Goal: Contribute content

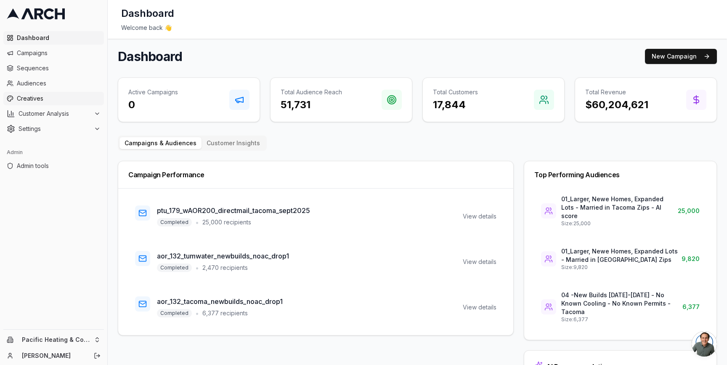
click at [59, 100] on span "Creatives" at bounding box center [59, 98] width 84 height 8
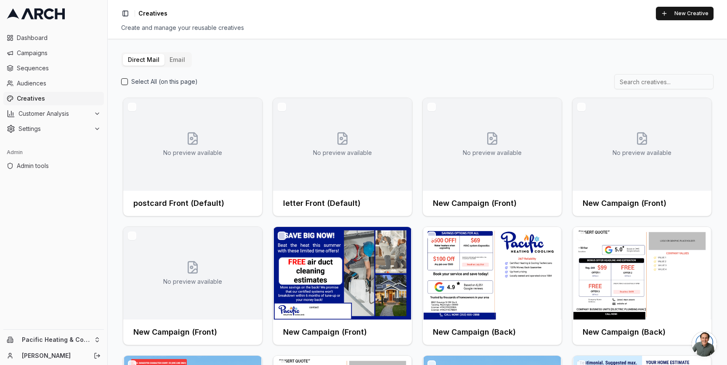
click at [181, 64] on button "Email" at bounding box center [177, 60] width 26 height 12
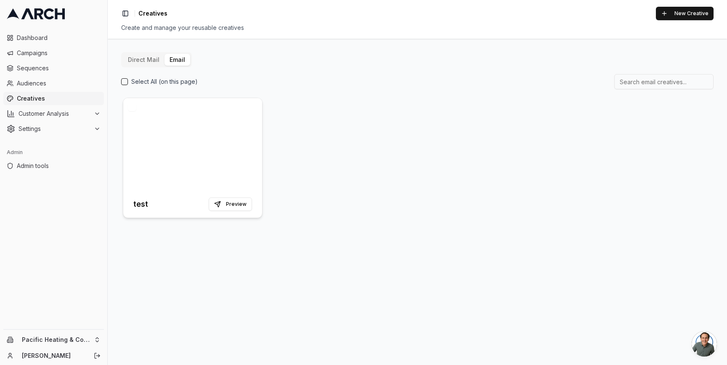
click at [180, 119] on div at bounding box center [192, 144] width 139 height 93
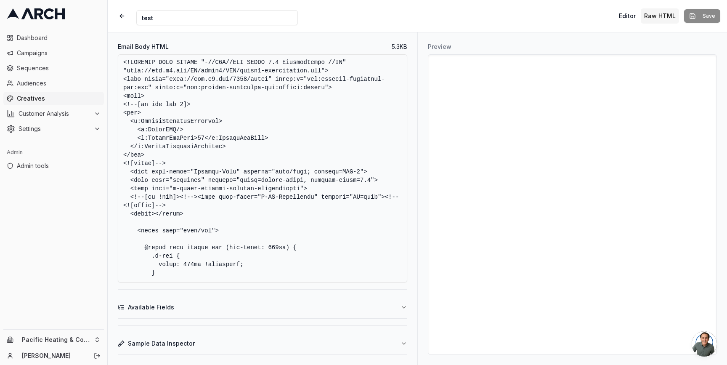
scroll to position [954, 0]
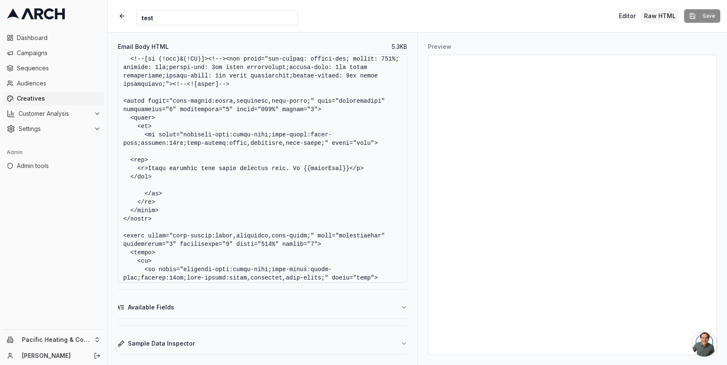
drag, startPoint x: 305, startPoint y: 168, endPoint x: 349, endPoint y: 168, distance: 44.6
click at [349, 168] on textarea "Email Body HTML" at bounding box center [262, 168] width 289 height 228
click at [395, 302] on button "Available Fields" at bounding box center [262, 307] width 289 height 22
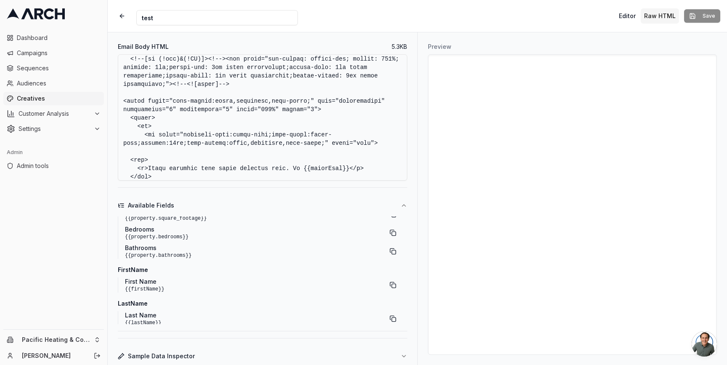
scroll to position [164, 0]
